Goal: Task Accomplishment & Management: Manage account settings

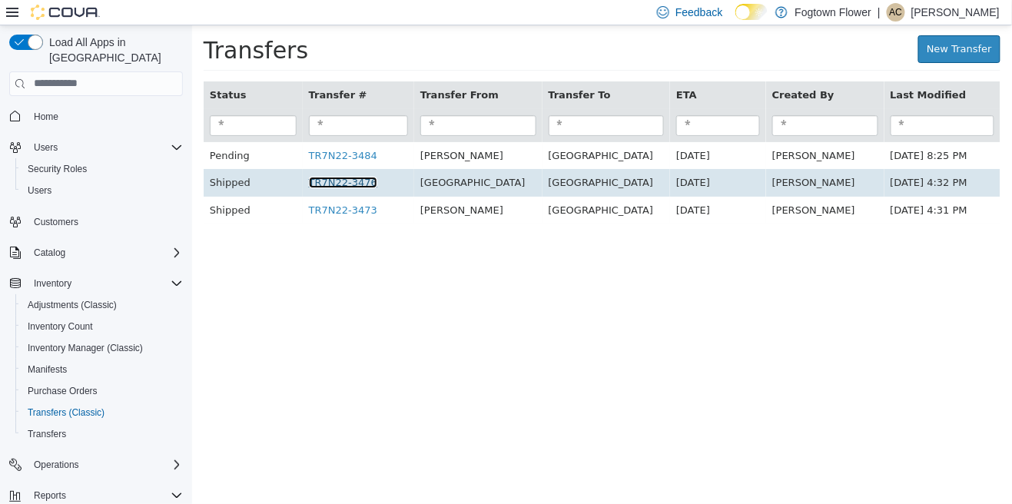
click at [332, 183] on link "TR7N22-3476" at bounding box center [342, 182] width 68 height 12
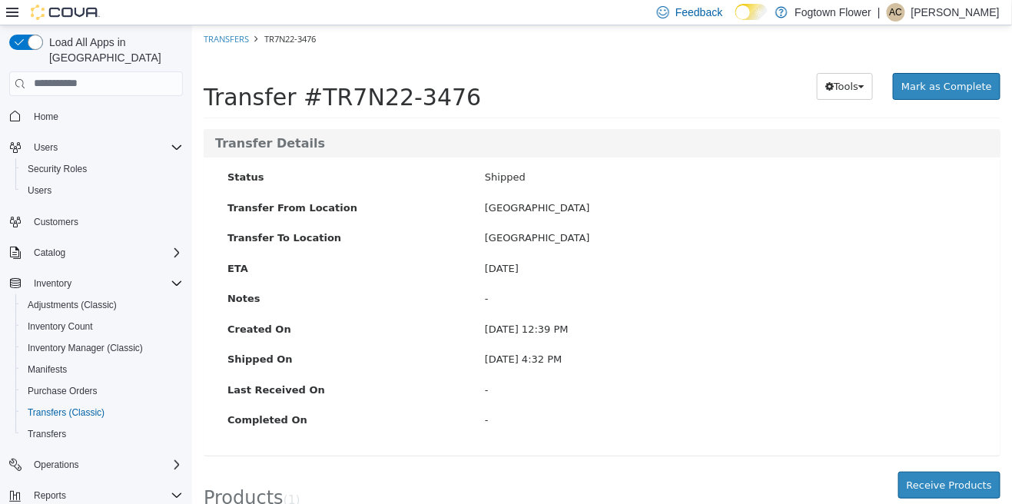
scroll to position [12, 0]
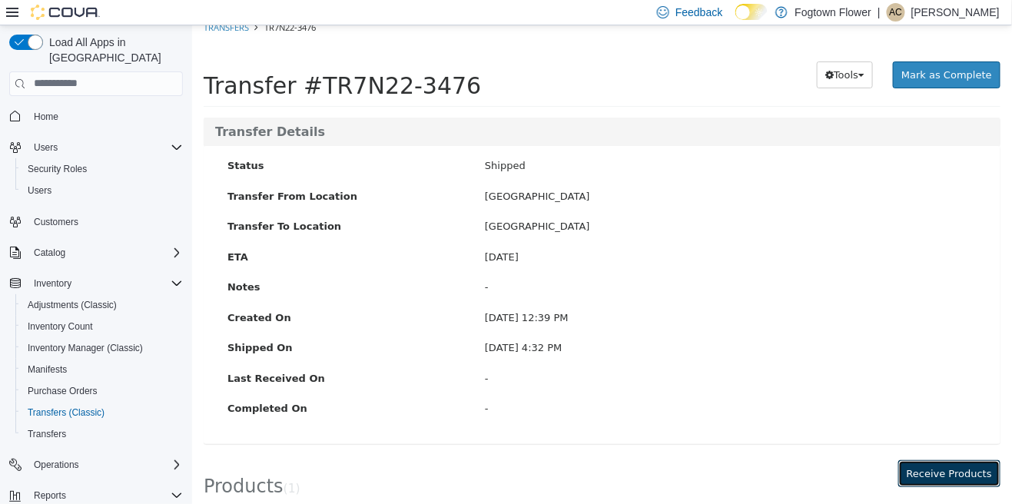
click at [957, 468] on button "Receive Products" at bounding box center [948, 473] width 102 height 28
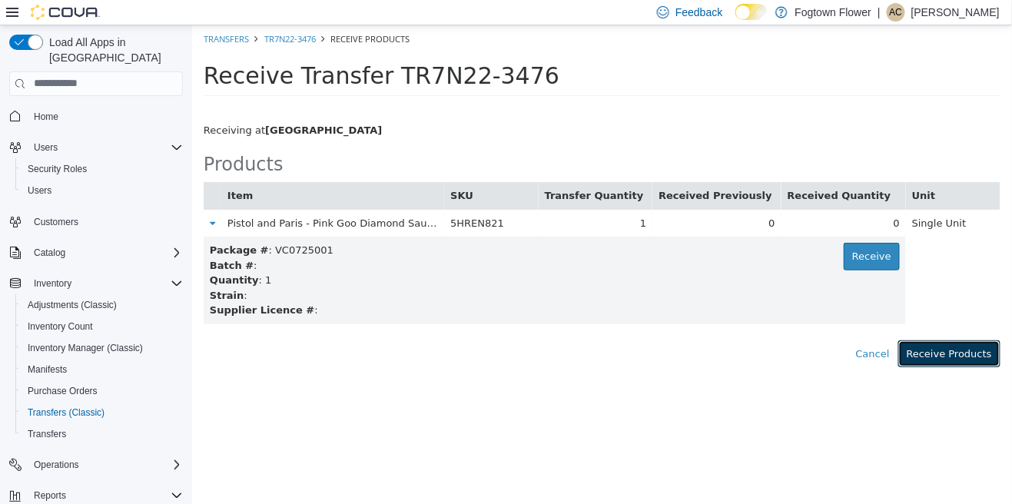
click at [973, 354] on button "Receive Products" at bounding box center [948, 354] width 102 height 28
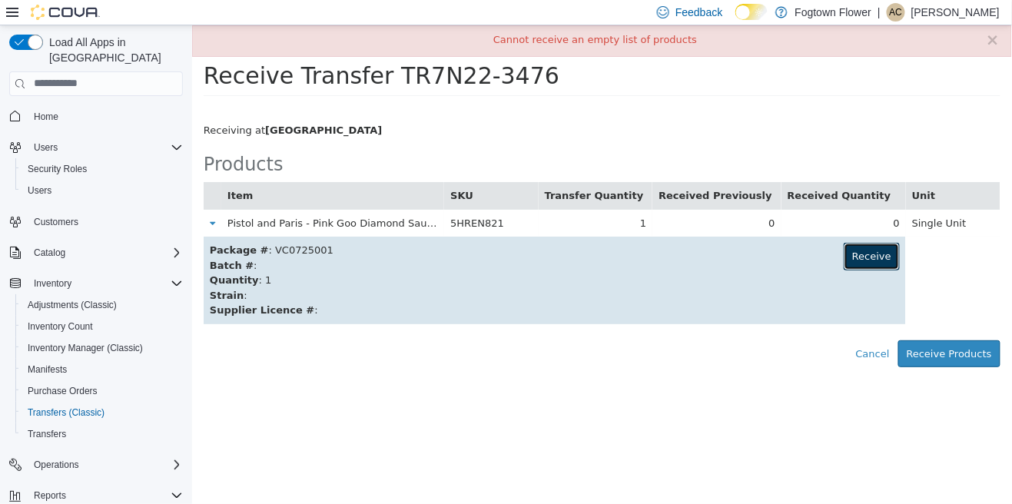
click at [866, 251] on button "Receive" at bounding box center [871, 256] width 56 height 28
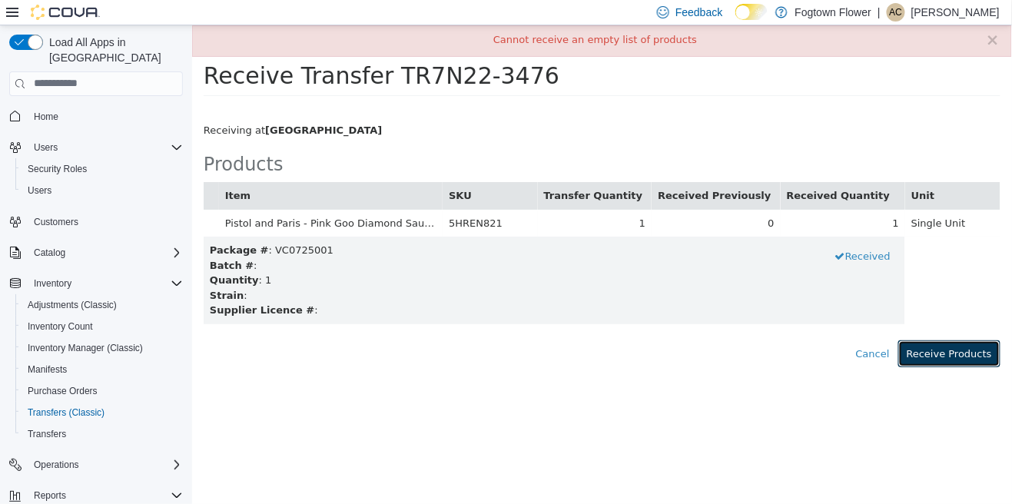
click at [975, 363] on button "Receive Products" at bounding box center [948, 354] width 102 height 28
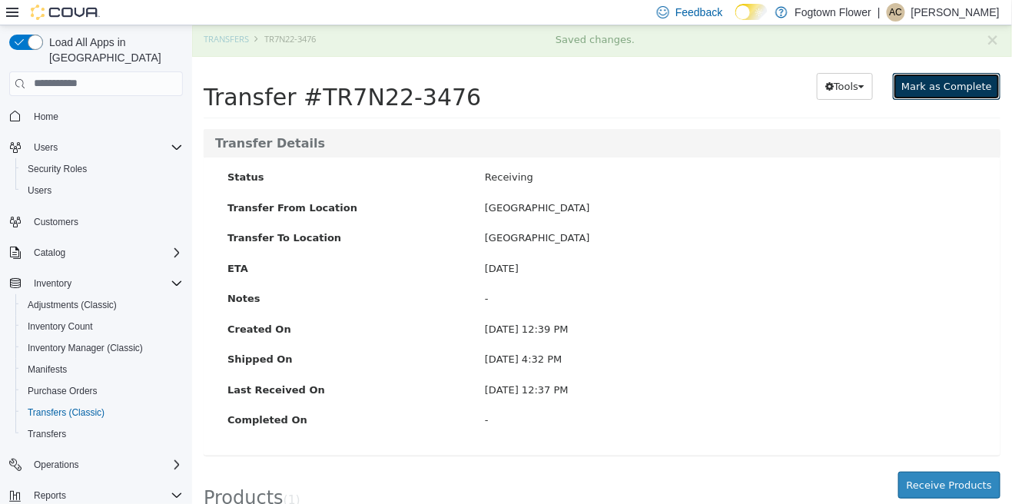
click at [950, 81] on span "Mark as Complete" at bounding box center [945, 86] width 91 height 12
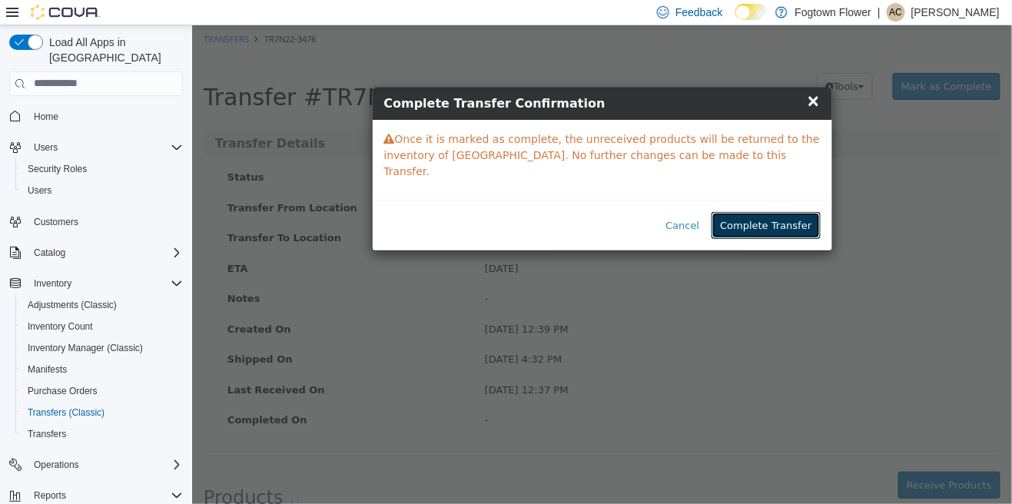
click at [781, 216] on button "Complete Transfer" at bounding box center [765, 225] width 108 height 28
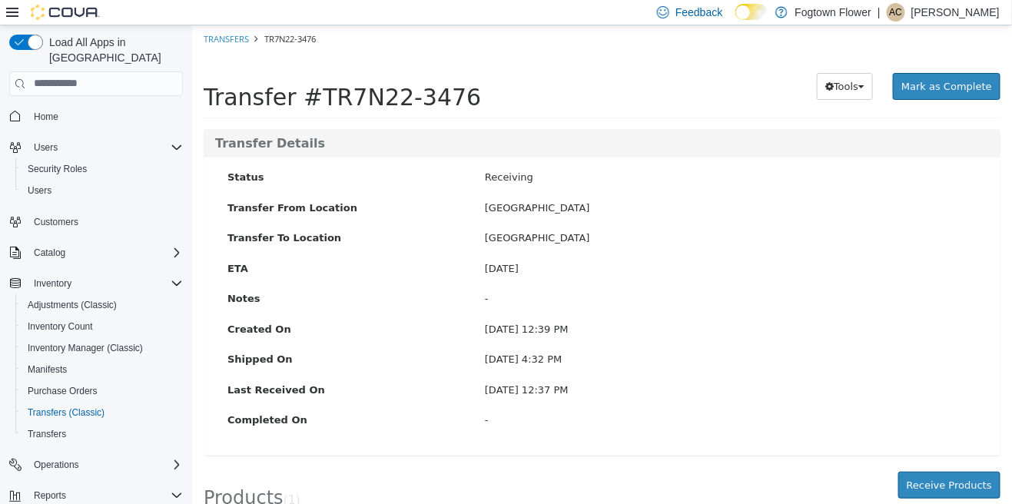
scroll to position [28, 0]
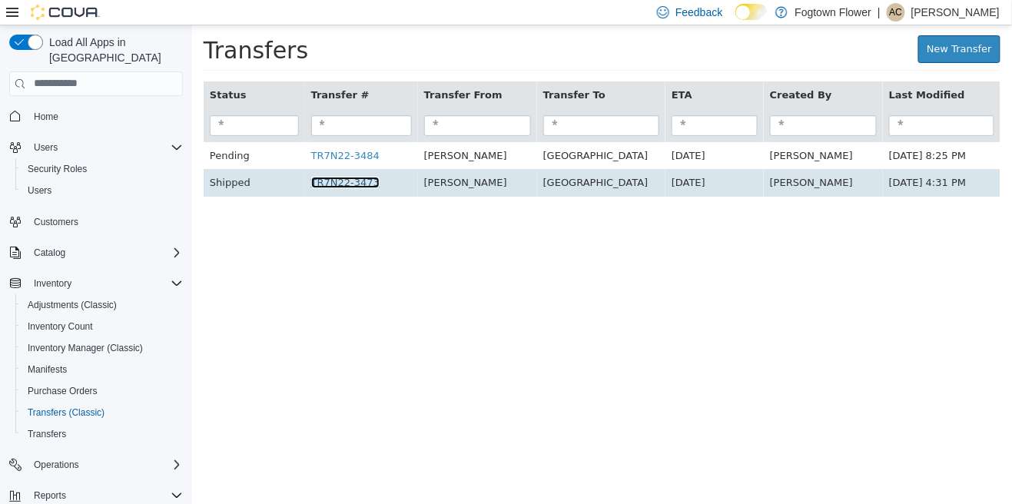
click at [337, 184] on link "TR7N22-3473" at bounding box center [344, 182] width 68 height 12
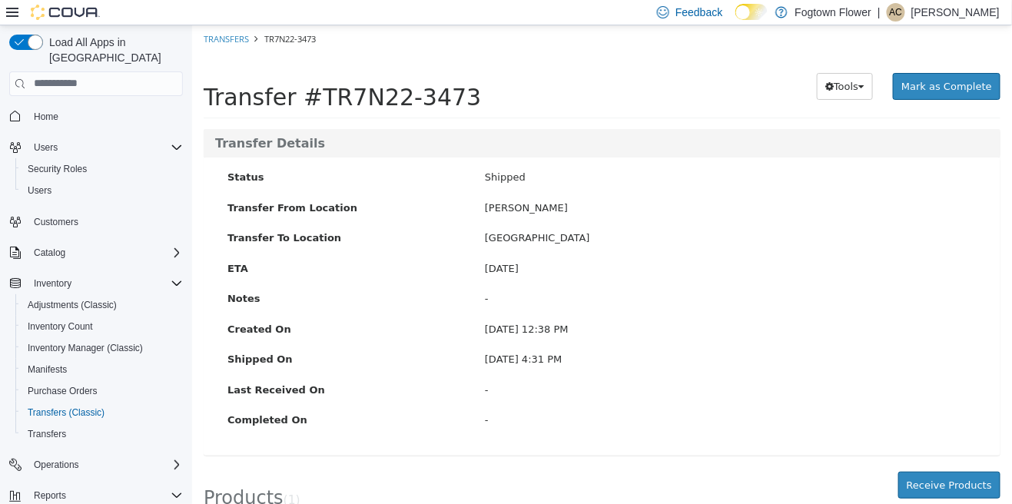
scroll to position [12, 0]
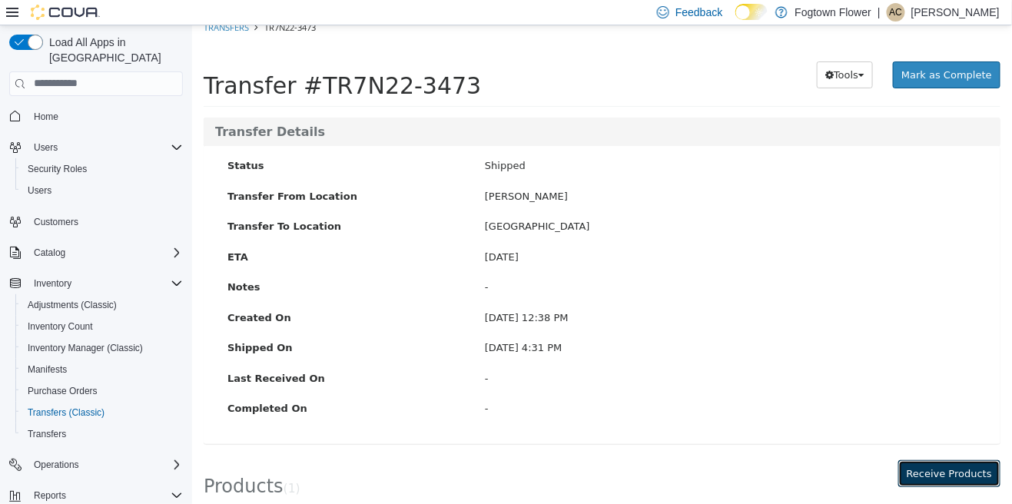
click at [957, 472] on button "Receive Products" at bounding box center [948, 473] width 102 height 28
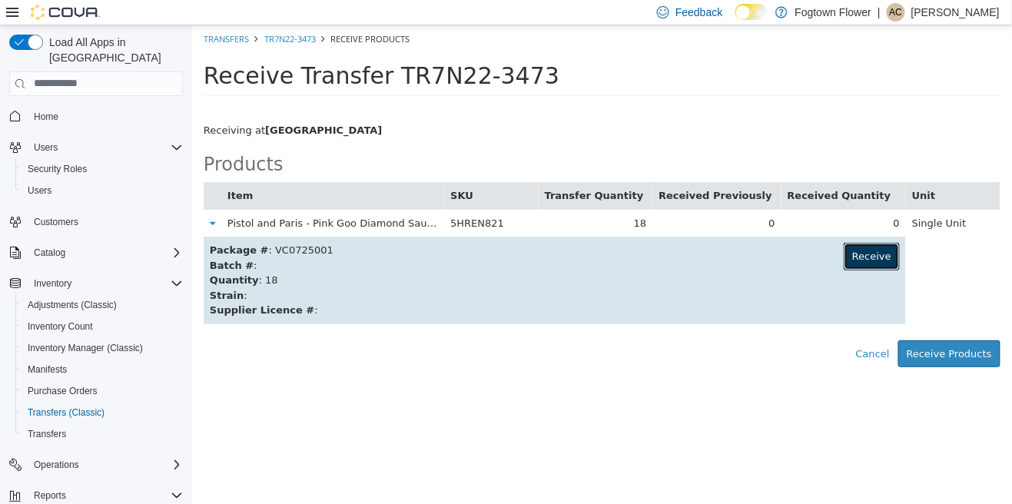
click at [850, 262] on button "Receive" at bounding box center [871, 256] width 56 height 28
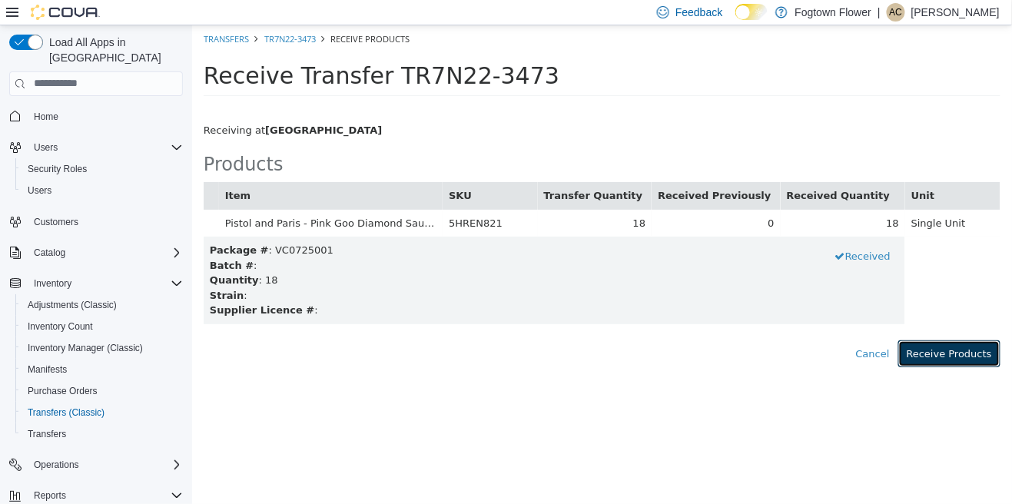
click at [959, 364] on button "Receive Products" at bounding box center [948, 354] width 102 height 28
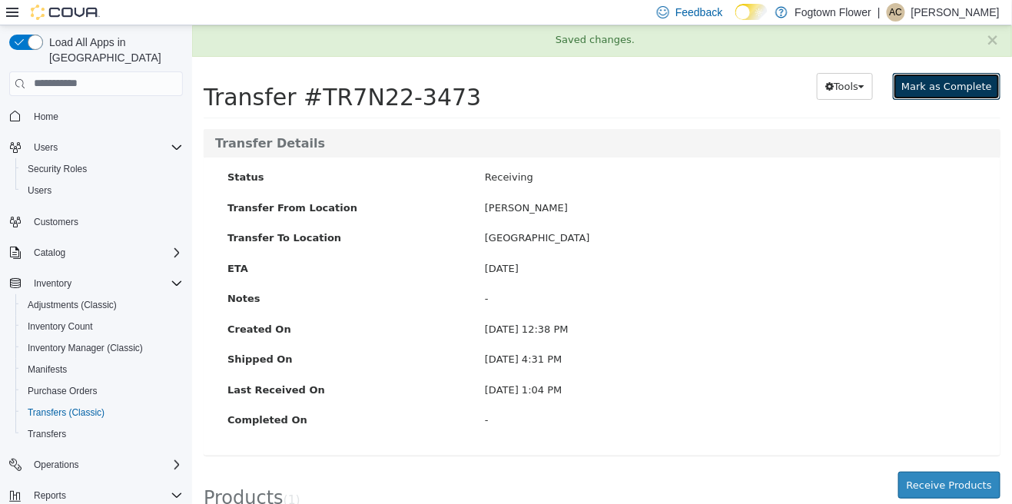
click at [953, 98] on button "Mark as Complete" at bounding box center [946, 86] width 108 height 28
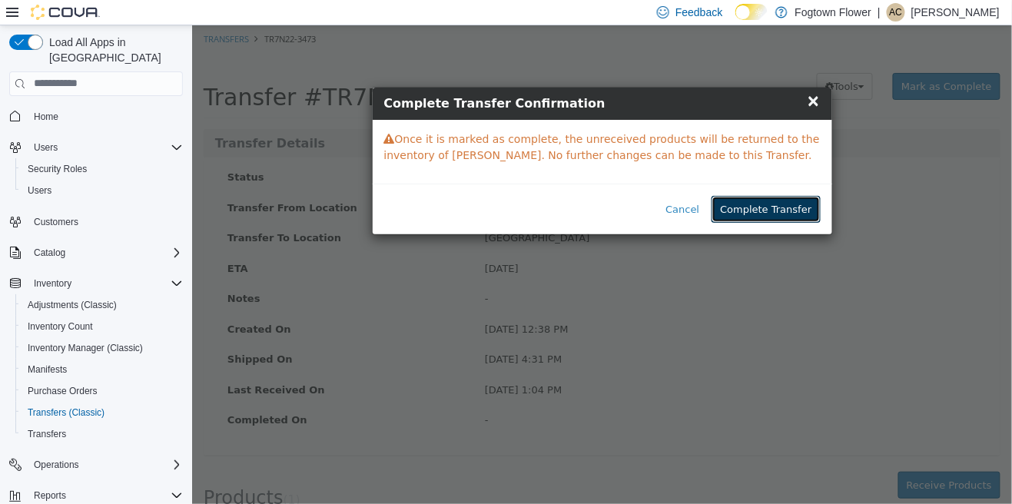
click at [804, 204] on button "Complete Transfer" at bounding box center [765, 209] width 108 height 28
